Goal: Task Accomplishment & Management: Manage account settings

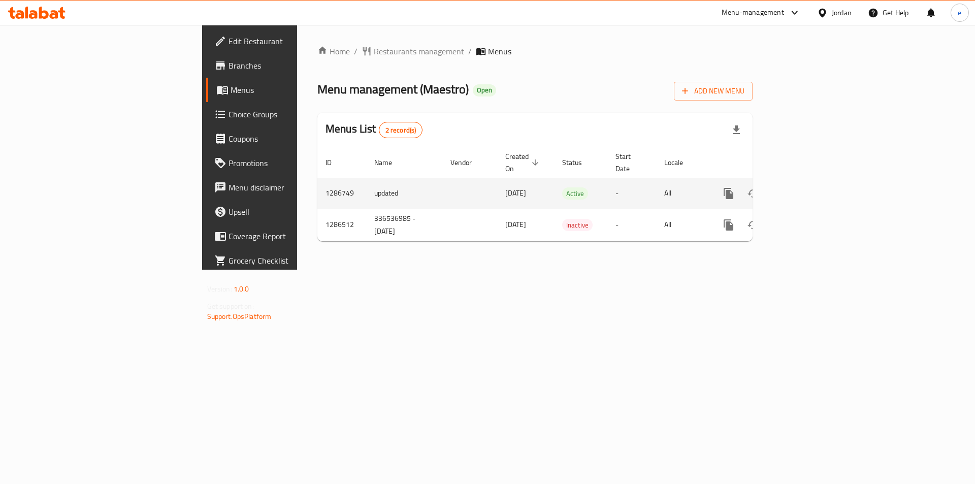
click at [814, 181] on link "enhanced table" at bounding box center [802, 193] width 24 height 24
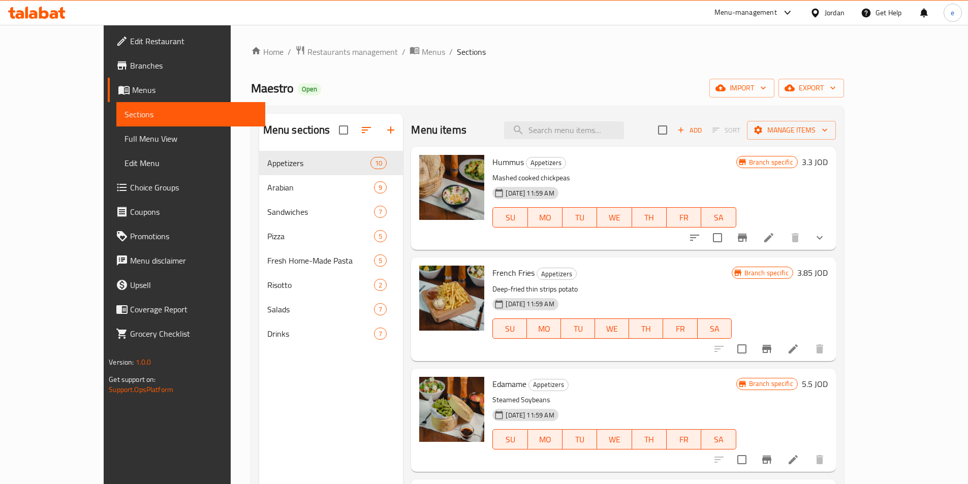
click at [130, 191] on span "Choice Groups" at bounding box center [193, 187] width 127 height 12
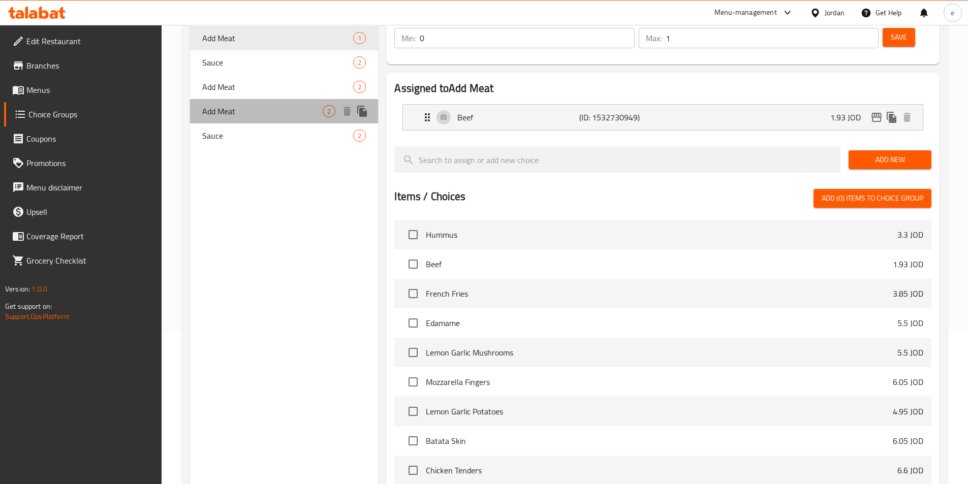
click at [244, 109] on span "Add Meat" at bounding box center [262, 111] width 121 height 12
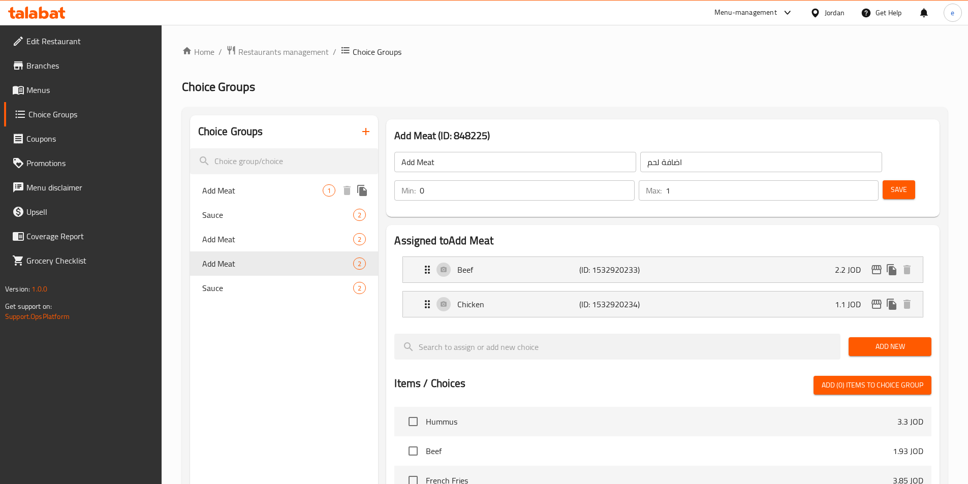
click at [268, 192] on span "Add Meat" at bounding box center [262, 190] width 121 height 12
type input "Add Meat"
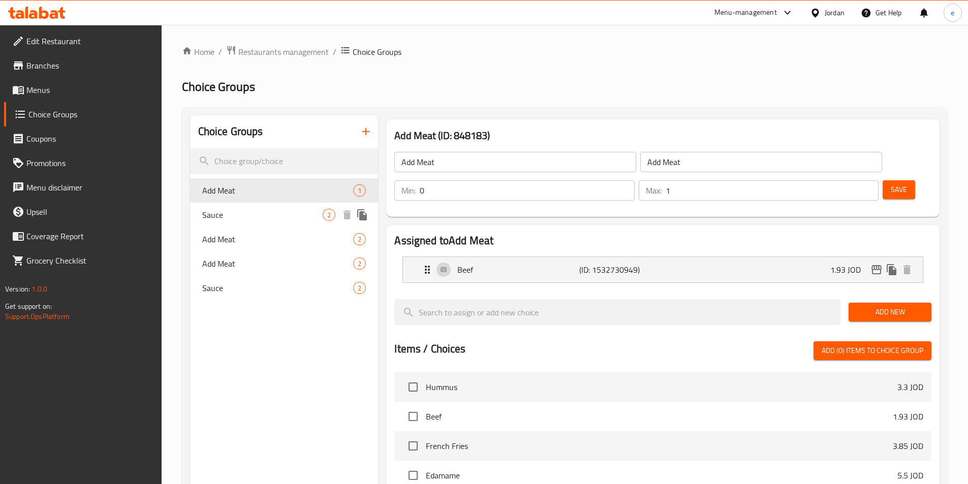
click at [249, 215] on span "Sauce" at bounding box center [262, 215] width 121 height 12
type input "Sauce"
type input "صوص"
type input "1"
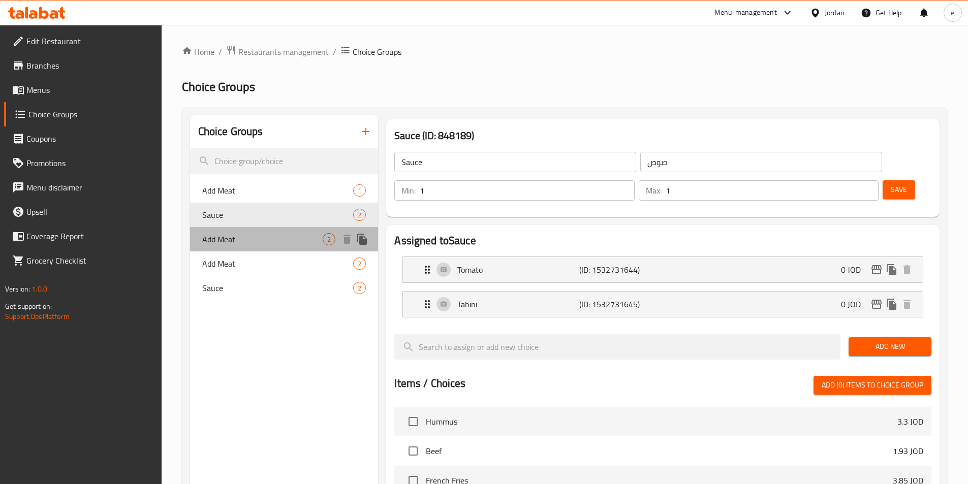
click at [249, 240] on span "Add Meat" at bounding box center [262, 239] width 121 height 12
type input "Add Meat"
type input "اضافة لحمة"
type input "0"
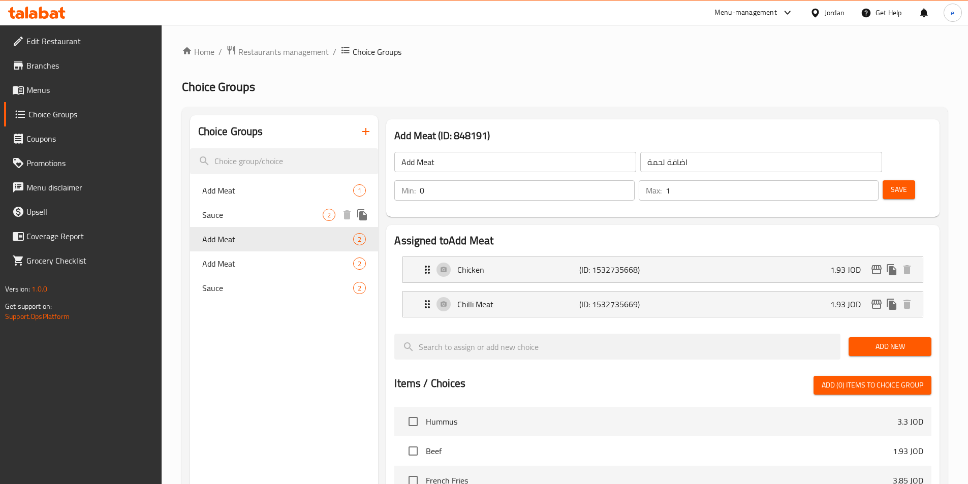
click at [251, 218] on span "Sauce" at bounding box center [262, 215] width 121 height 12
type input "Sauce"
type input "صوص"
type input "1"
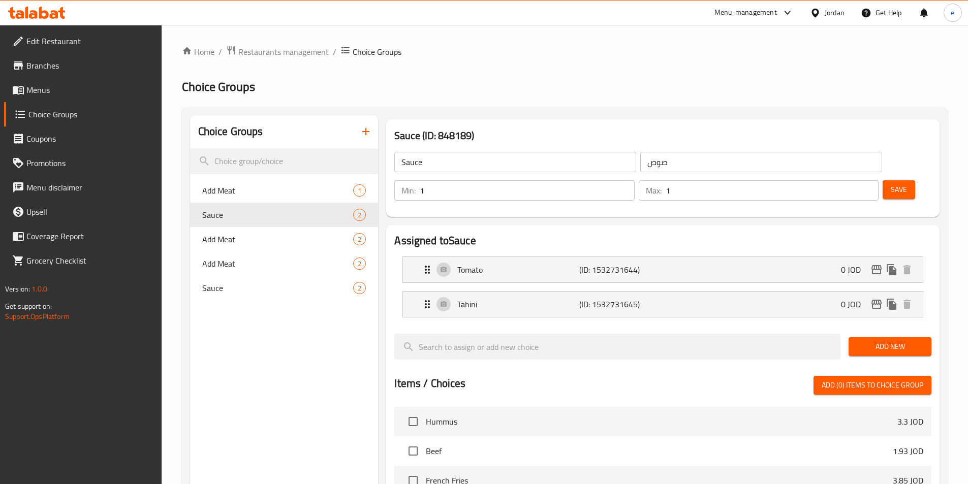
drag, startPoint x: 833, startPoint y: 208, endPoint x: 769, endPoint y: 193, distance: 65.8
click at [833, 233] on h2 "Assigned to Sauce" at bounding box center [662, 240] width 537 height 15
click at [825, 18] on div "Jordan" at bounding box center [835, 12] width 20 height 11
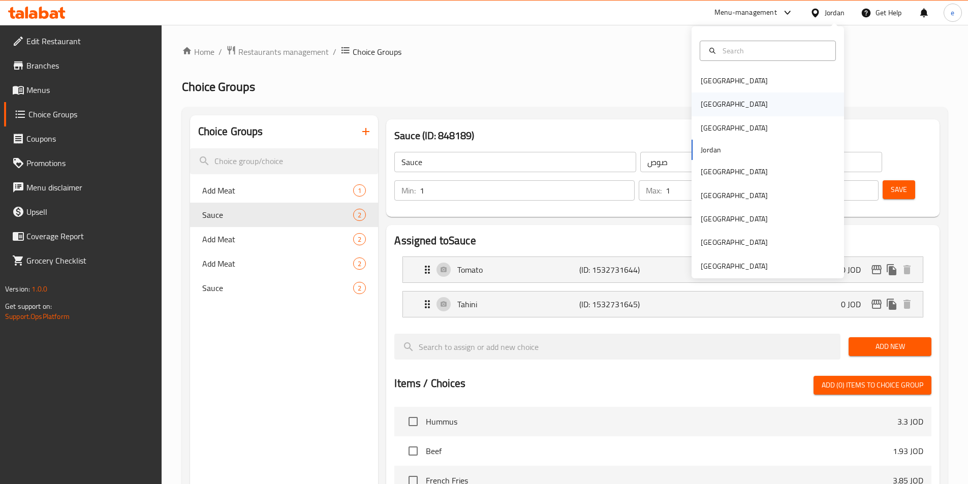
click at [725, 105] on div "[GEOGRAPHIC_DATA]" at bounding box center [767, 103] width 152 height 23
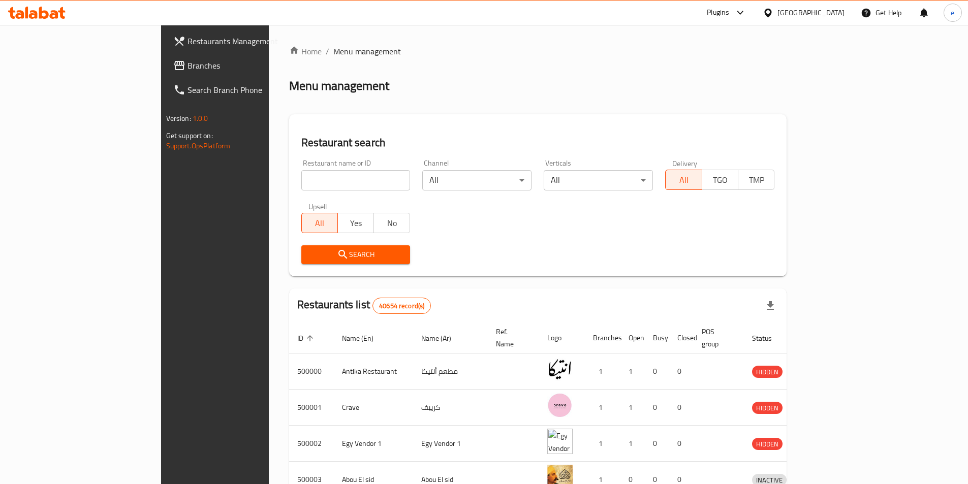
click at [165, 64] on link "Branches" at bounding box center [243, 65] width 157 height 24
